Goal: Information Seeking & Learning: Learn about a topic

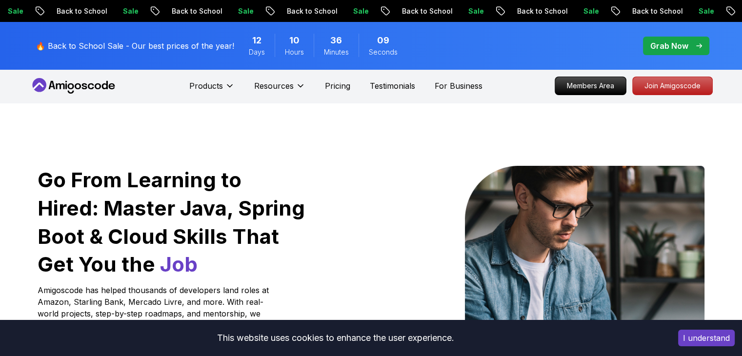
scroll to position [4, 0]
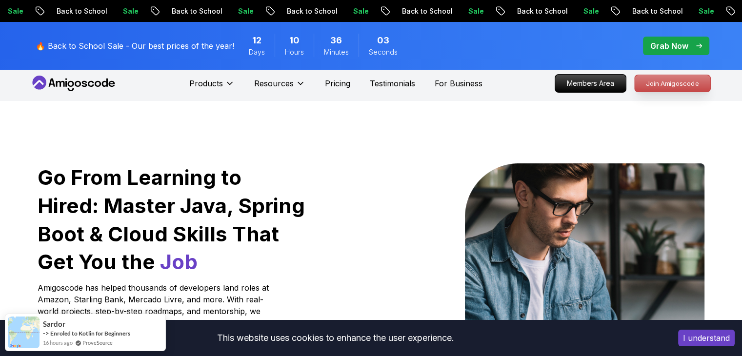
click at [684, 85] on p "Join Amigoscode" at bounding box center [673, 83] width 76 height 17
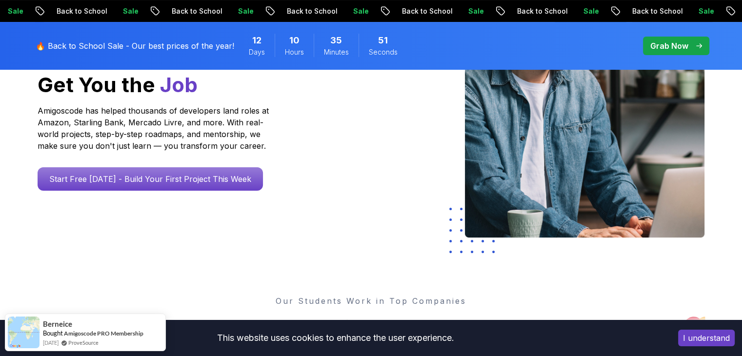
scroll to position [226, 0]
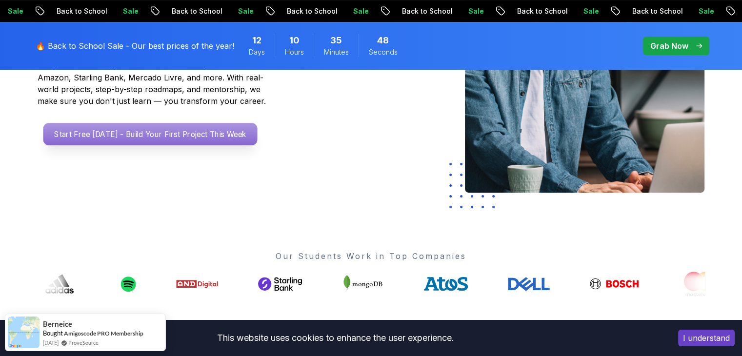
click at [212, 135] on p "Start Free [DATE] - Build Your First Project This Week" at bounding box center [150, 134] width 214 height 22
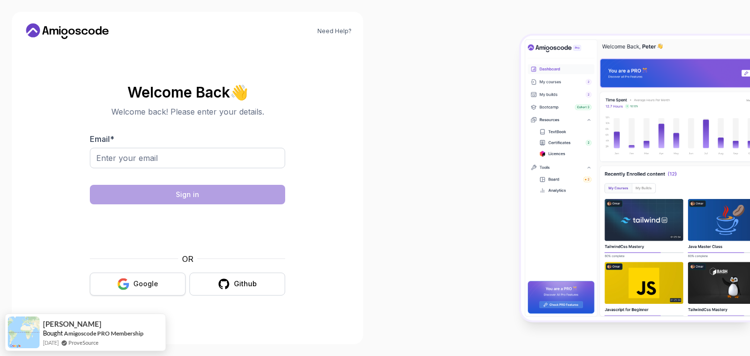
click at [141, 285] on div "Google" at bounding box center [145, 284] width 25 height 10
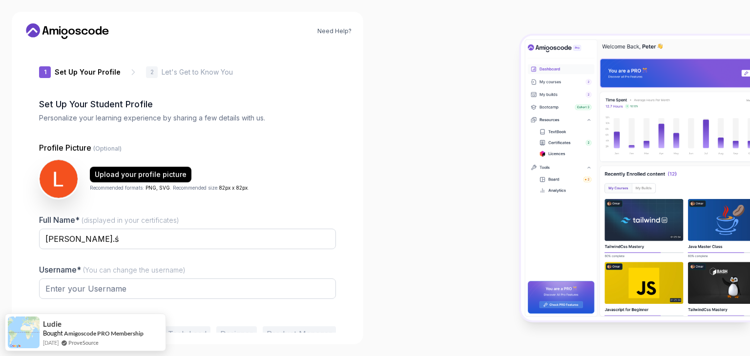
type input "charmingpandaf1b7a"
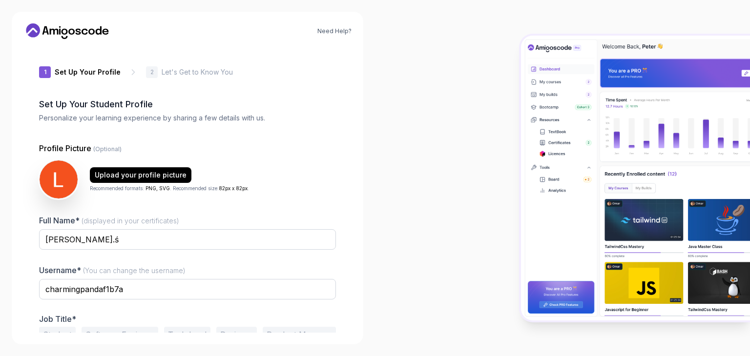
scroll to position [51, 0]
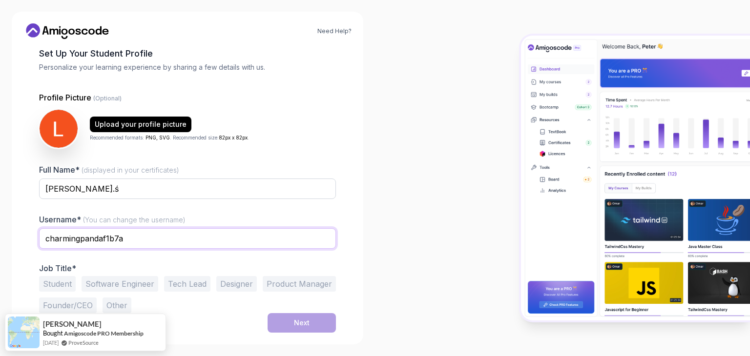
drag, startPoint x: 145, startPoint y: 237, endPoint x: 20, endPoint y: 260, distance: 128.1
click at [20, 260] on div "Need Help? 1 Set Up Your Profile 1 Set Up Your Profile 2 Let's Get to Know You …" at bounding box center [187, 178] width 351 height 333
click at [59, 288] on button "Student" at bounding box center [57, 284] width 37 height 16
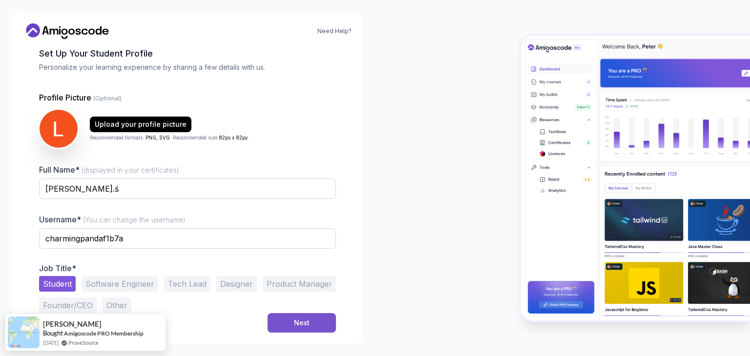
click at [299, 328] on button "Next" at bounding box center [301, 323] width 68 height 20
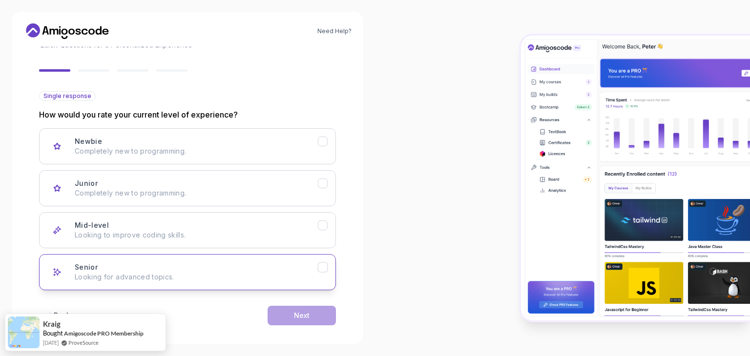
scroll to position [81, 0]
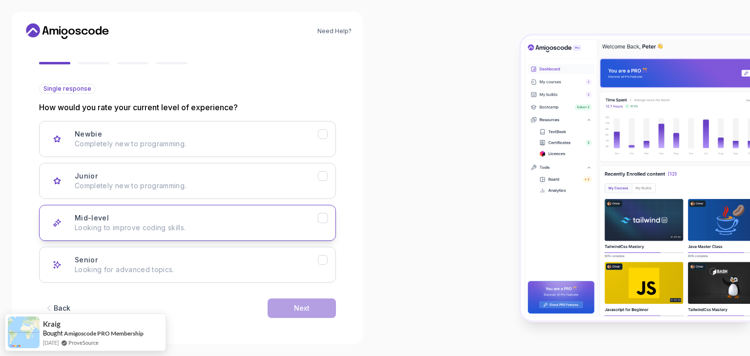
click at [253, 231] on p "Looking to improve coding skills." at bounding box center [196, 228] width 243 height 10
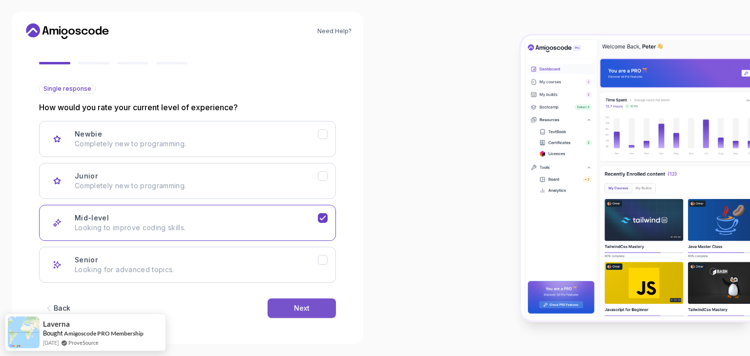
click at [274, 313] on button "Next" at bounding box center [301, 309] width 68 height 20
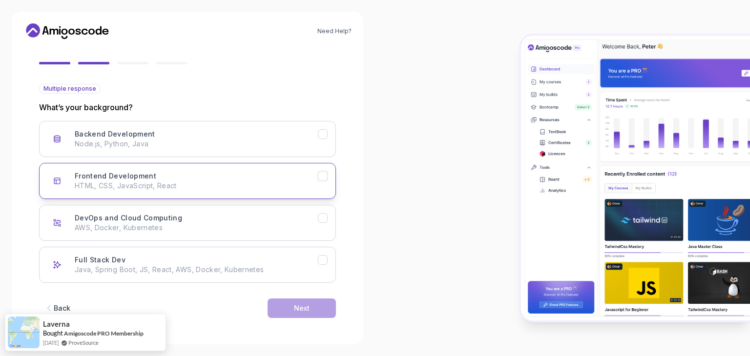
click at [252, 184] on p "HTML, CSS, JavaScript, React" at bounding box center [196, 186] width 243 height 10
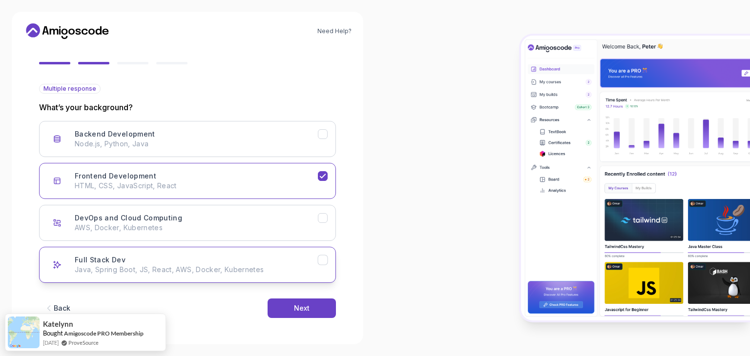
click at [233, 278] on button "Full Stack Dev Java, Spring Boot, JS, React, AWS, Docker, Kubernetes" at bounding box center [187, 265] width 297 height 36
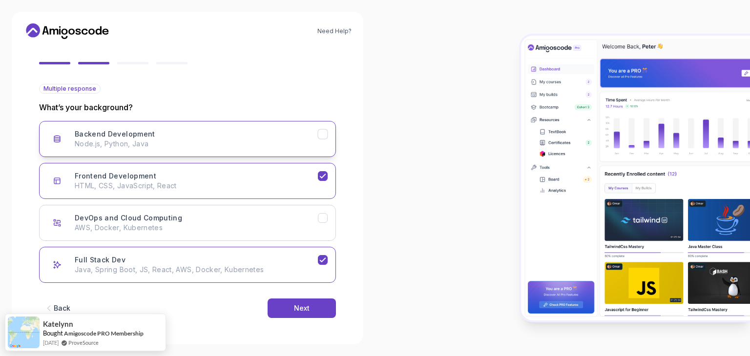
click at [207, 151] on button "Backend Development Node.js, Python, Java" at bounding box center [187, 139] width 297 height 36
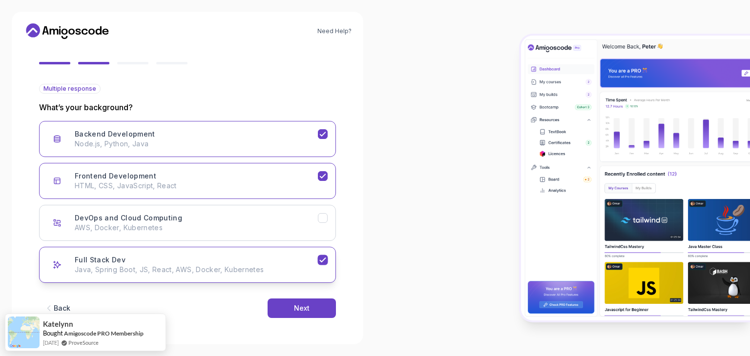
click at [297, 270] on p "Java, Spring Boot, JS, React, AWS, Docker, Kubernetes" at bounding box center [196, 270] width 243 height 10
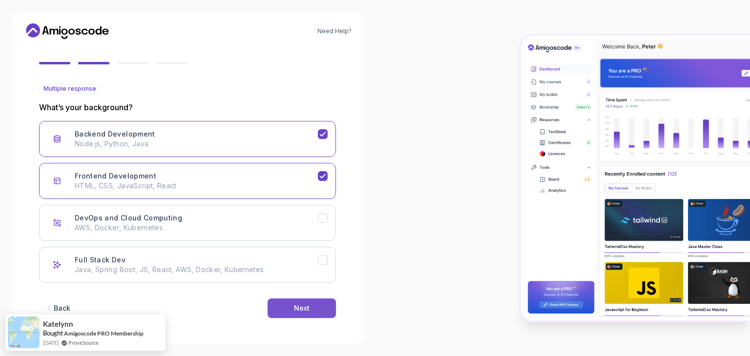
click at [299, 307] on div "Next" at bounding box center [302, 309] width 16 height 10
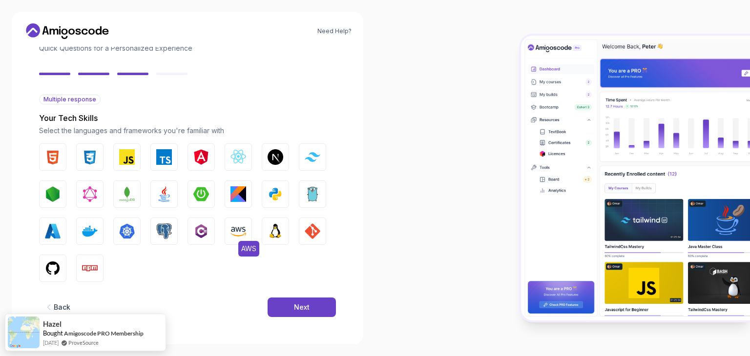
click at [240, 234] on img "button" at bounding box center [238, 232] width 16 height 16
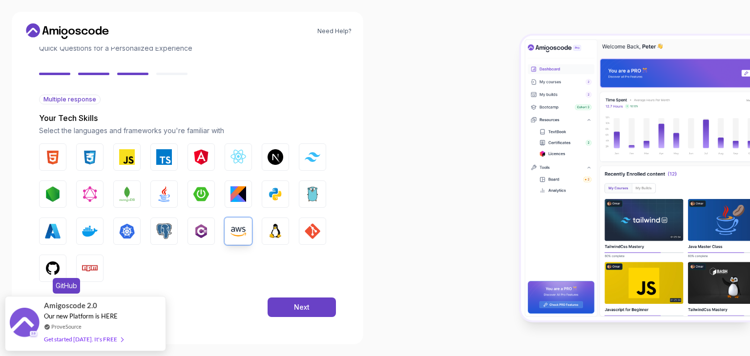
click at [51, 263] on img "button" at bounding box center [53, 269] width 16 height 16
click at [120, 164] on img "button" at bounding box center [127, 157] width 16 height 16
click at [290, 306] on button "Next" at bounding box center [301, 308] width 68 height 20
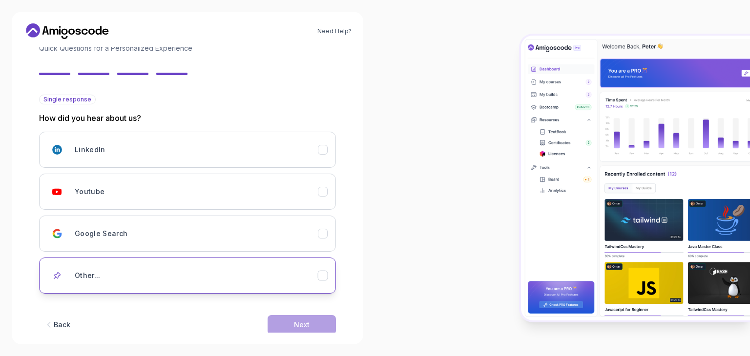
click at [294, 267] on div "Other..." at bounding box center [196, 276] width 243 height 20
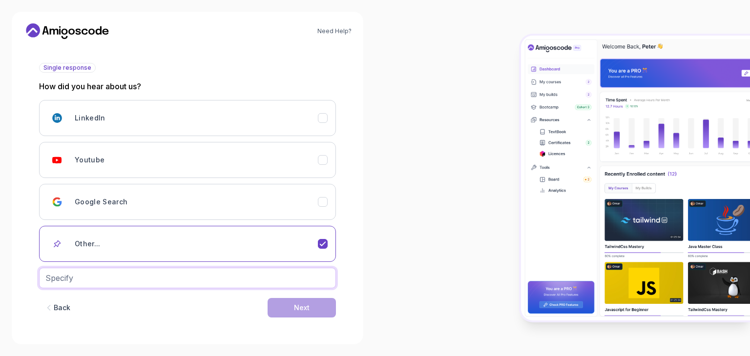
click at [257, 277] on input "text" at bounding box center [187, 278] width 297 height 21
type input "inatagram"
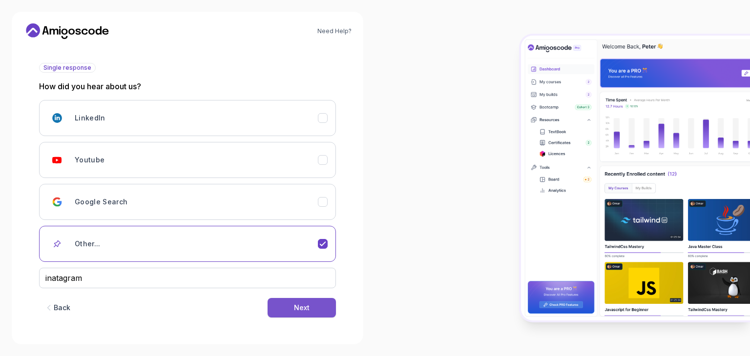
click at [308, 308] on div "Next" at bounding box center [302, 308] width 16 height 10
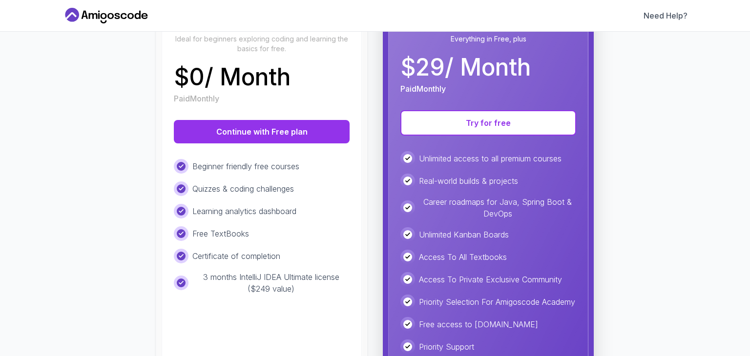
scroll to position [152, 0]
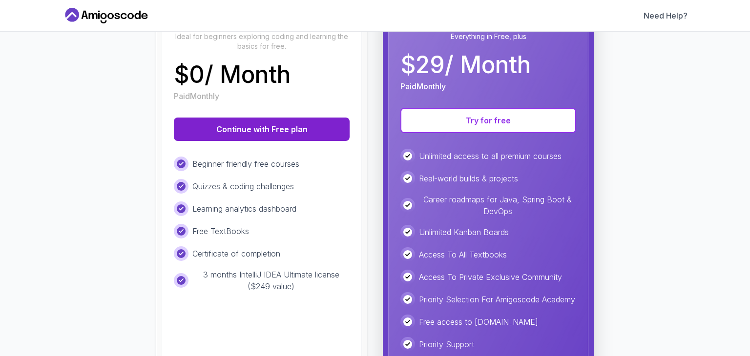
click at [265, 133] on button "Continue with Free plan" at bounding box center [262, 129] width 176 height 23
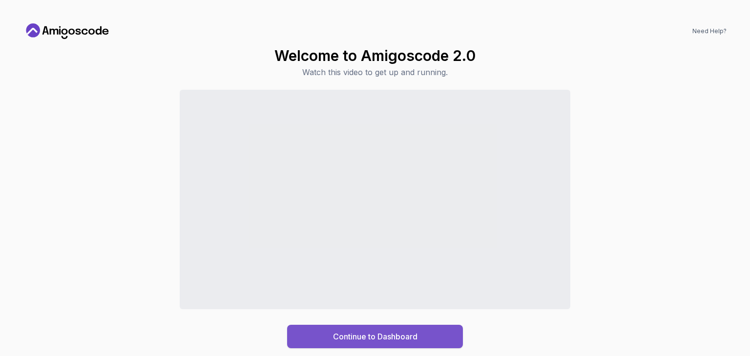
click at [371, 337] on div "Continue to Dashboard" at bounding box center [375, 337] width 84 height 12
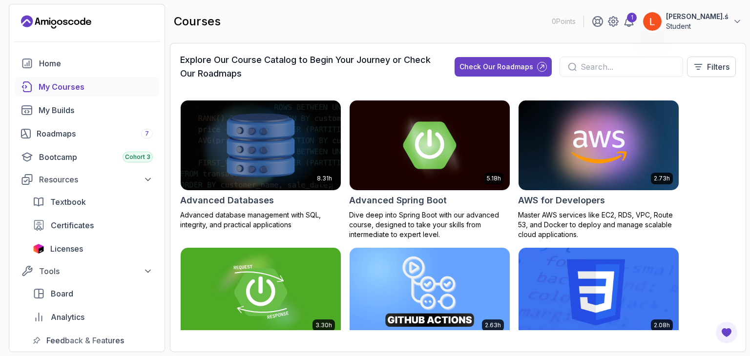
click at [279, 137] on img at bounding box center [261, 145] width 168 height 94
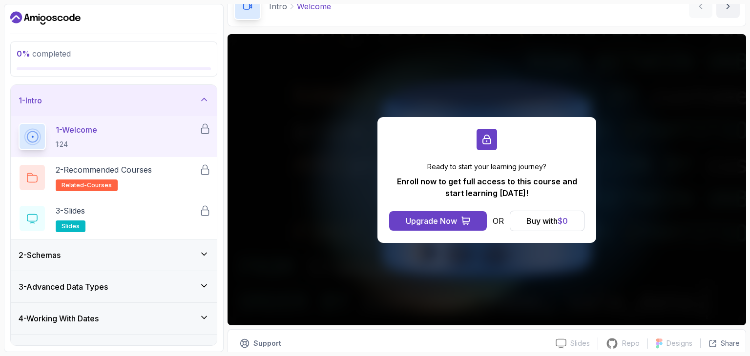
scroll to position [78, 0]
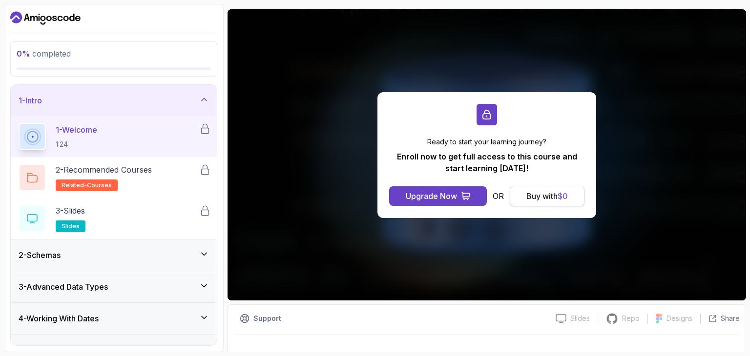
click at [558, 195] on div "Buy with $ 0" at bounding box center [546, 196] width 41 height 12
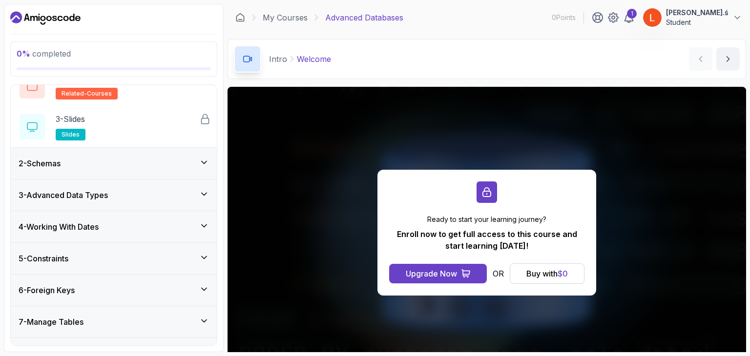
scroll to position [93, 0]
click at [182, 172] on div "2 - Schemas" at bounding box center [114, 162] width 206 height 31
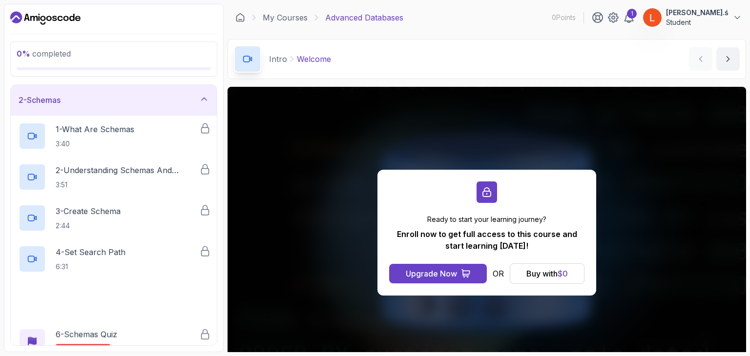
scroll to position [0, 0]
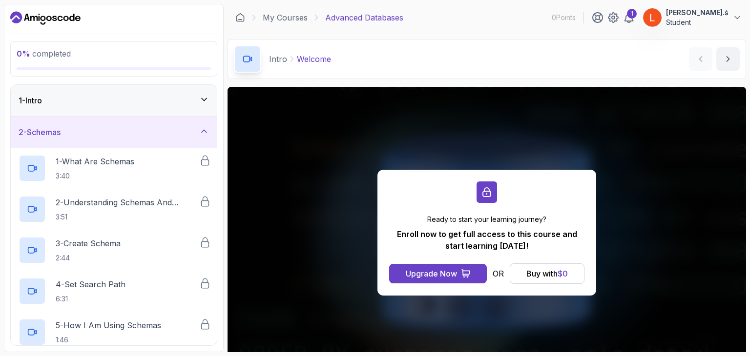
click at [195, 100] on div "1 - Intro" at bounding box center [114, 101] width 190 height 12
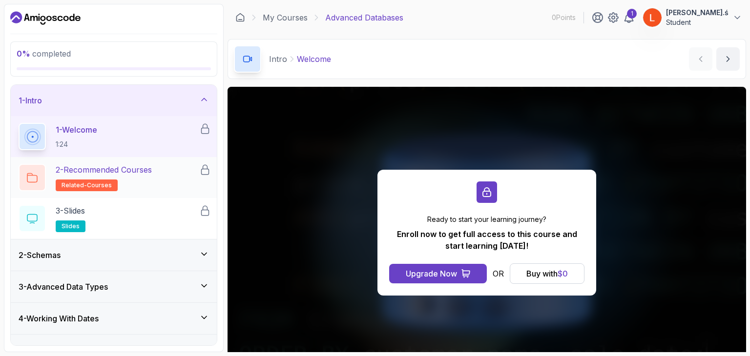
click at [130, 169] on p "2 - Recommended Courses" at bounding box center [104, 170] width 96 height 12
